Goal: Information Seeking & Learning: Learn about a topic

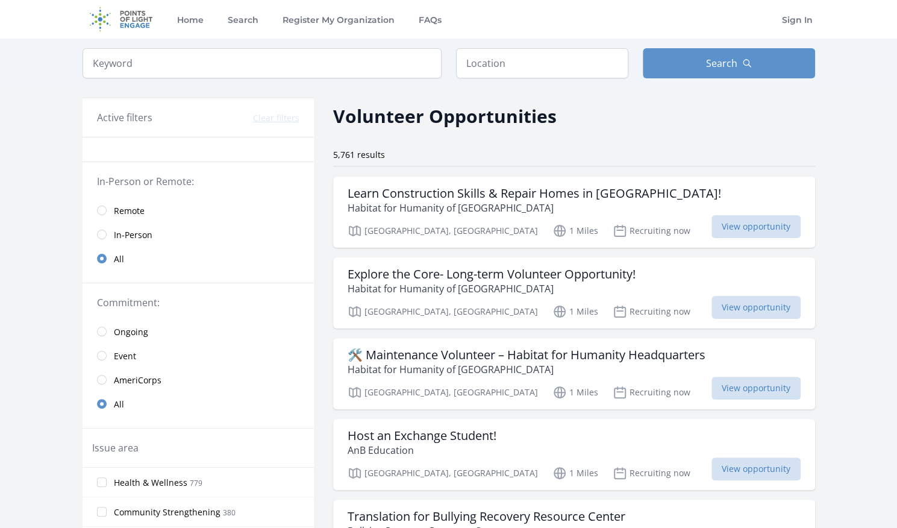
click at [105, 213] on link "Remote" at bounding box center [198, 210] width 231 height 24
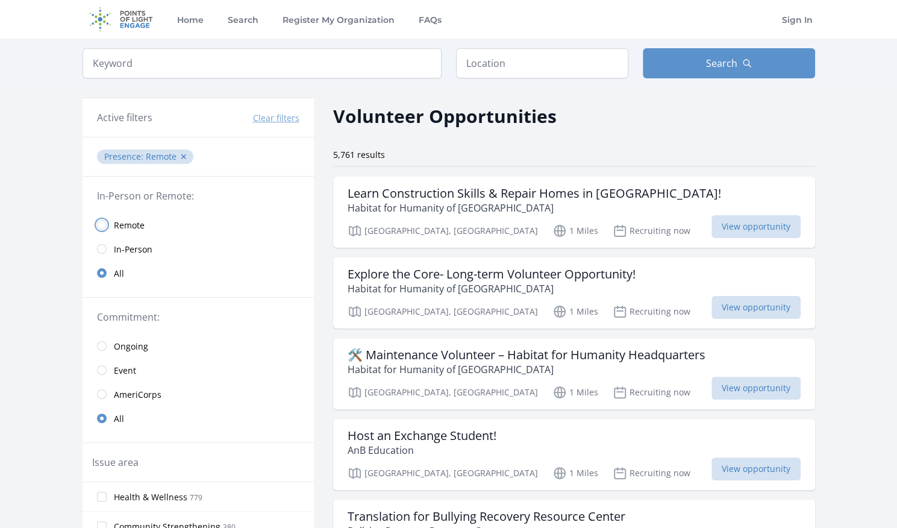
drag, startPoint x: 103, startPoint y: 222, endPoint x: 102, endPoint y: 228, distance: 6.1
click at [103, 223] on input "radio" at bounding box center [102, 225] width 10 height 10
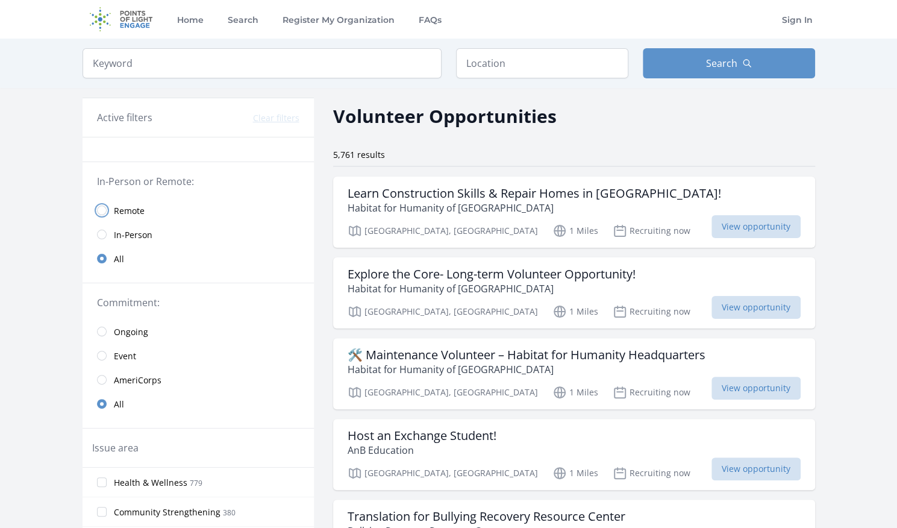
click at [102, 212] on input "radio" at bounding box center [102, 211] width 10 height 10
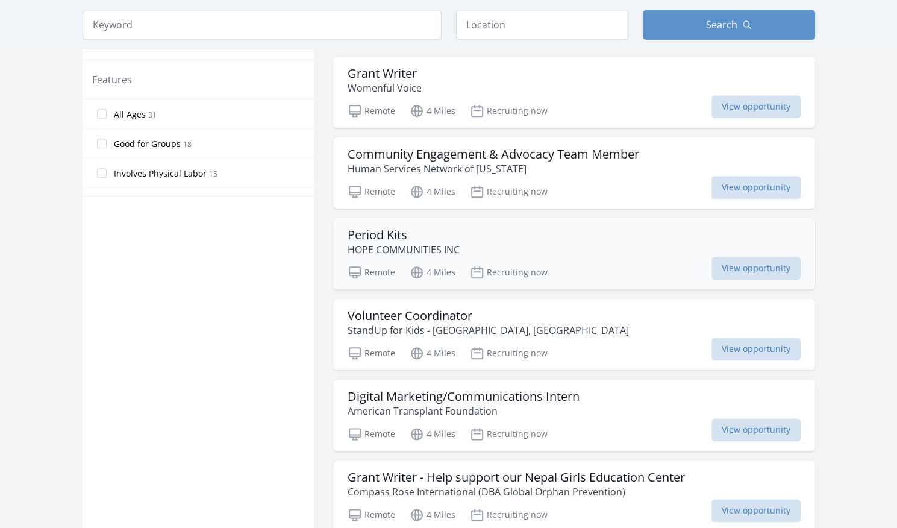
scroll to position [663, 0]
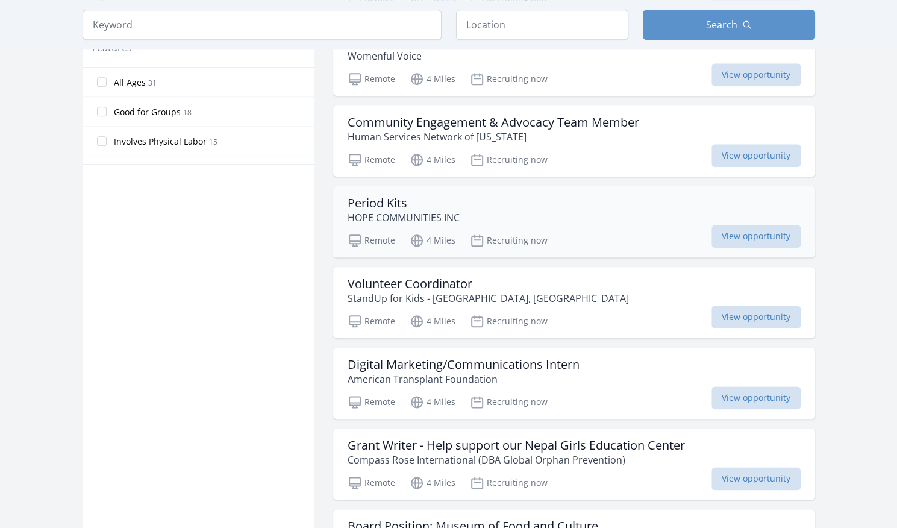
click at [567, 225] on div "Period Kits HOPE COMMUNITIES INC Remote 4 Miles Recruiting now View opportunity" at bounding box center [574, 221] width 482 height 71
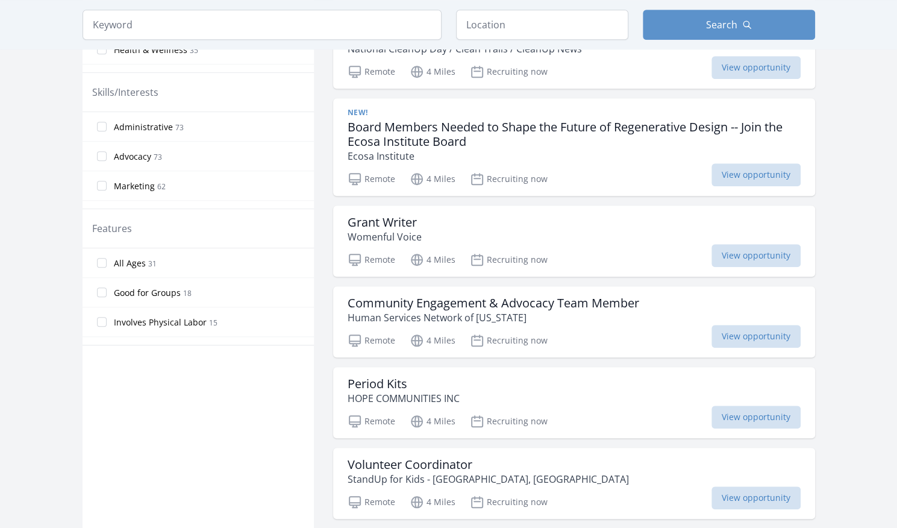
scroll to position [60, 0]
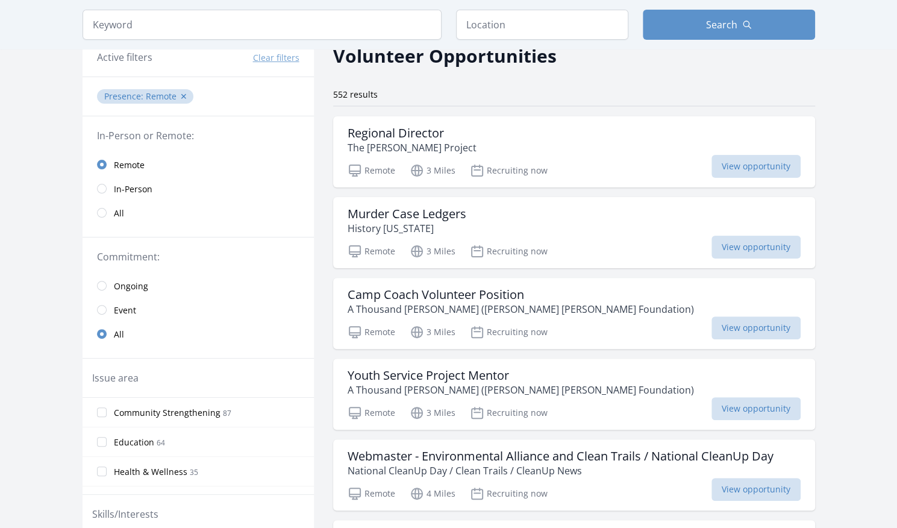
click at [128, 313] on span "Event" at bounding box center [125, 310] width 22 height 12
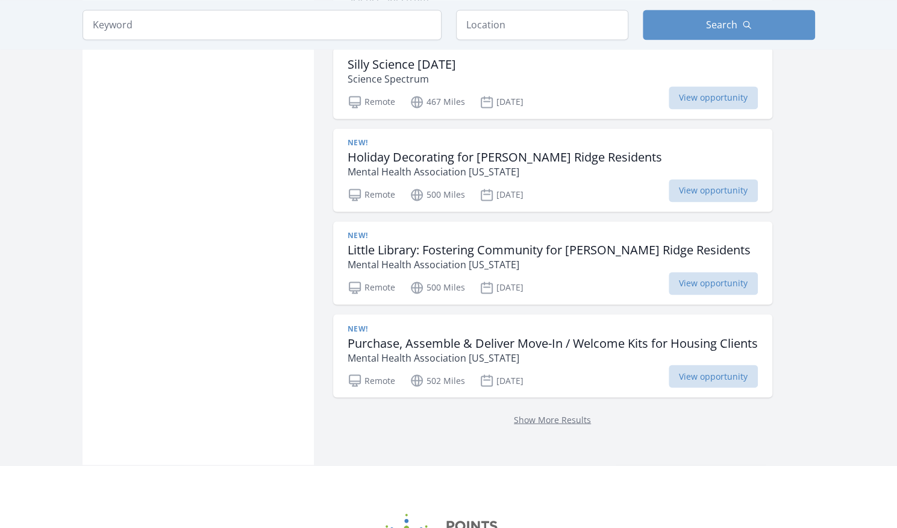
scroll to position [1085, 0]
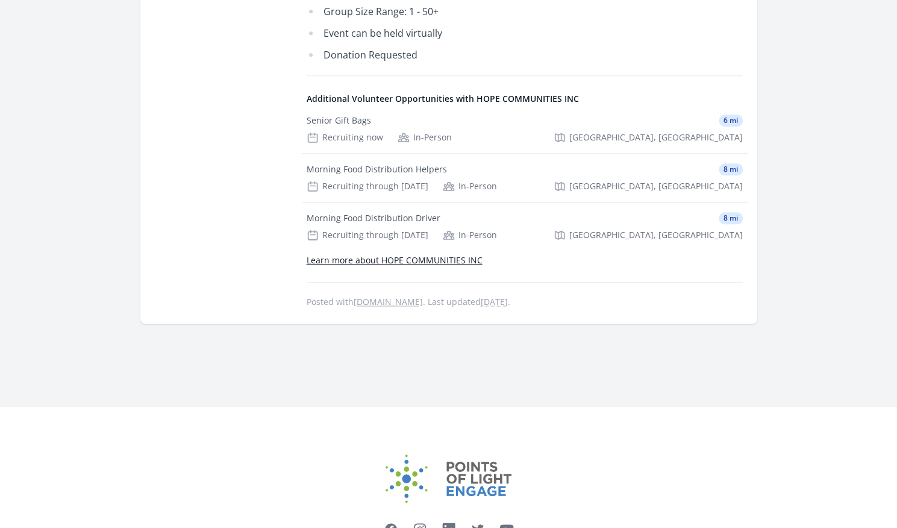
scroll to position [591, 0]
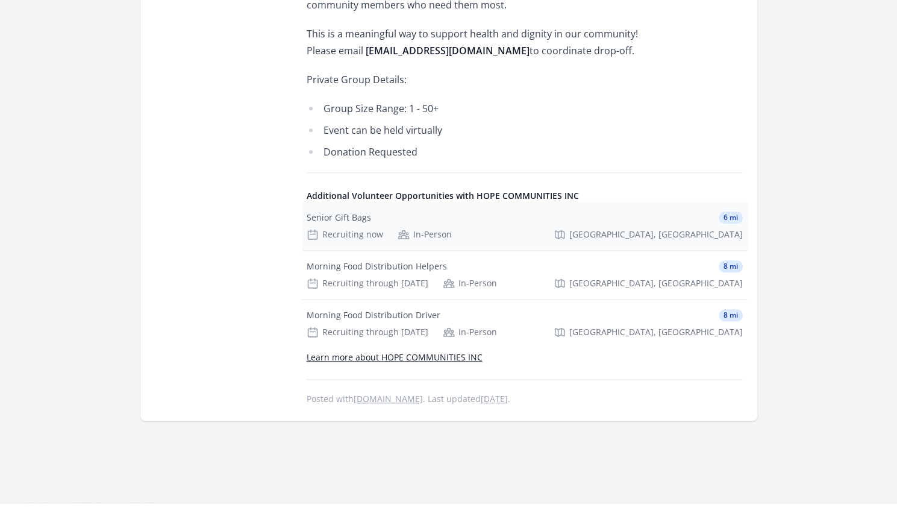
click at [373, 218] on div "Senior Gift Bags 6 mi" at bounding box center [525, 218] width 436 height 12
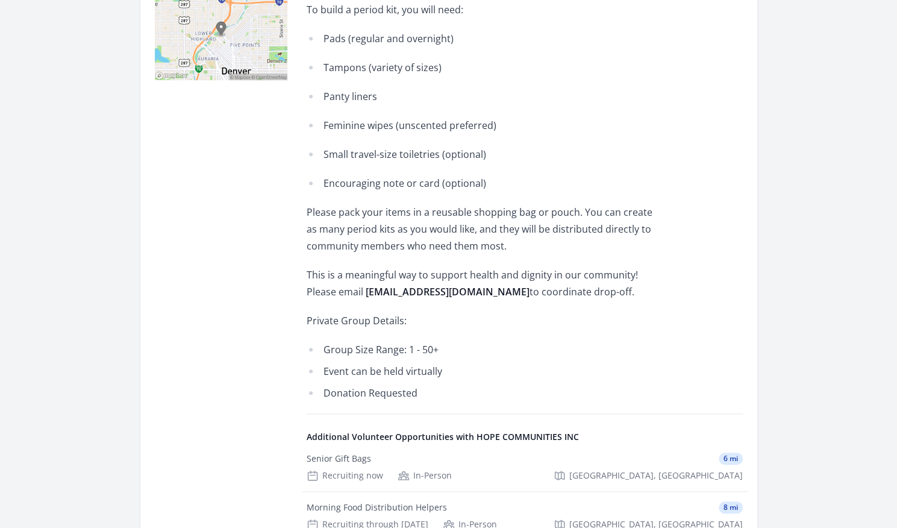
scroll to position [0, 0]
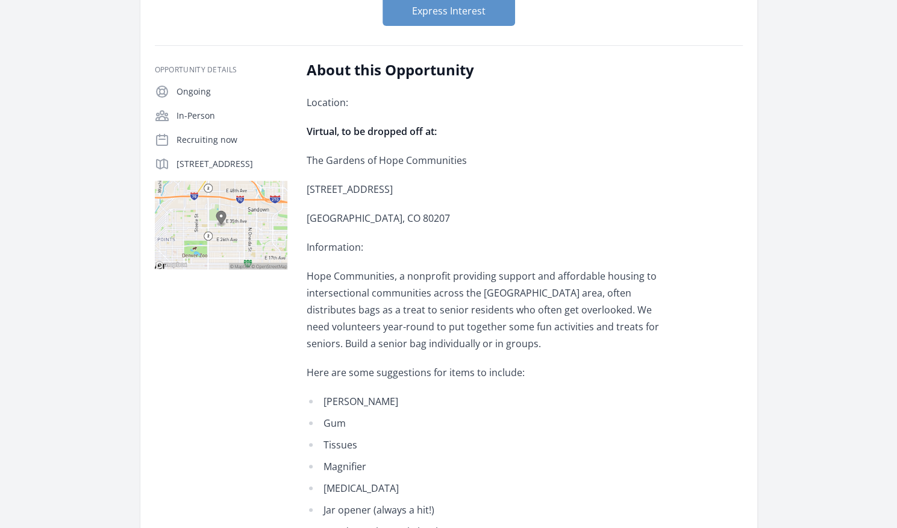
scroll to position [181, 0]
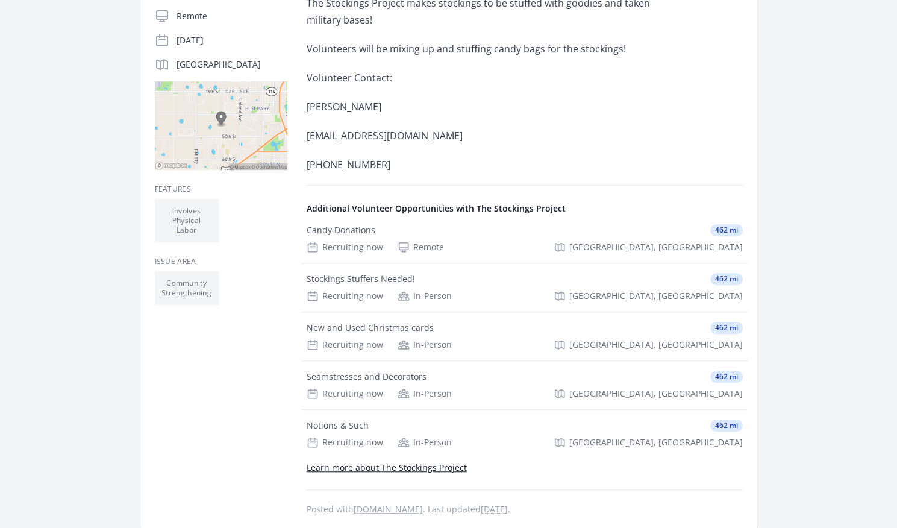
scroll to position [301, 0]
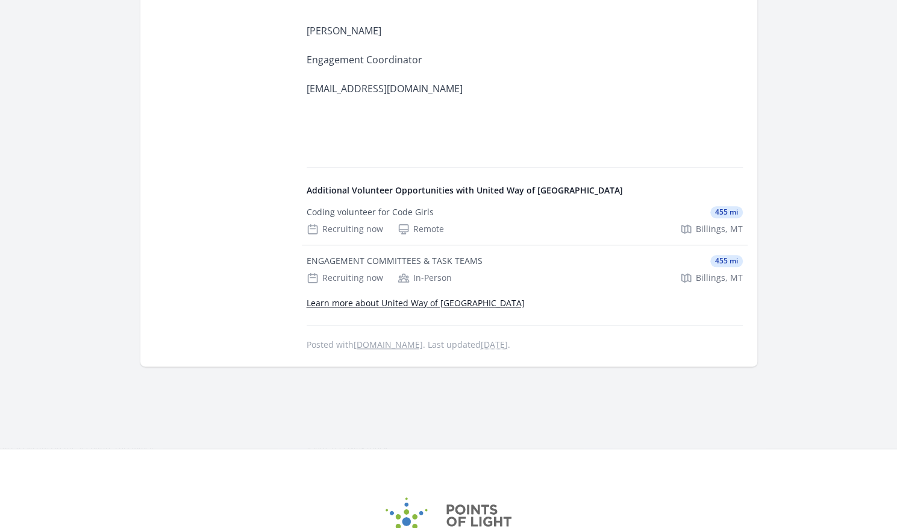
scroll to position [663, 0]
